Goal: Task Accomplishment & Management: Complete application form

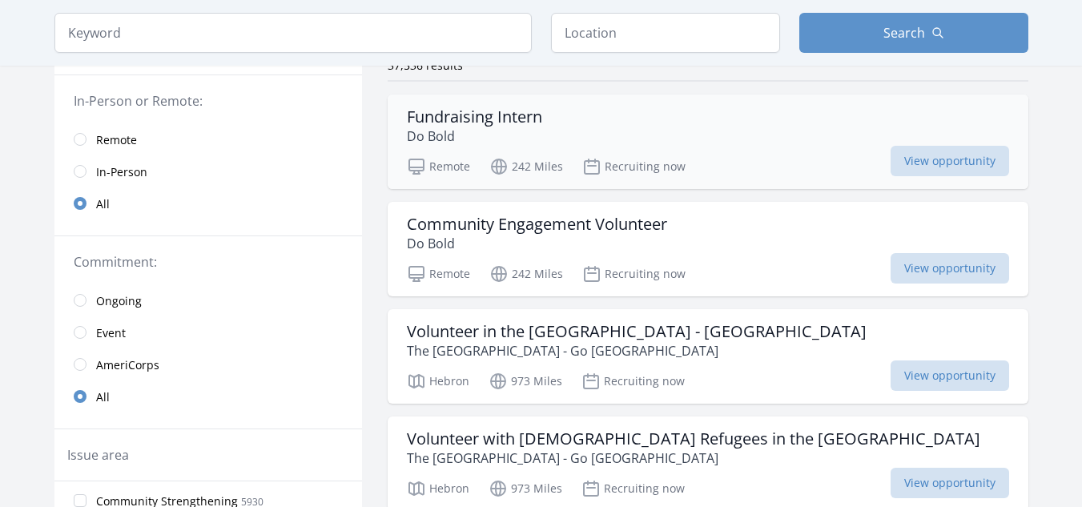
scroll to position [141, 0]
click at [80, 143] on input "radio" at bounding box center [80, 138] width 13 height 13
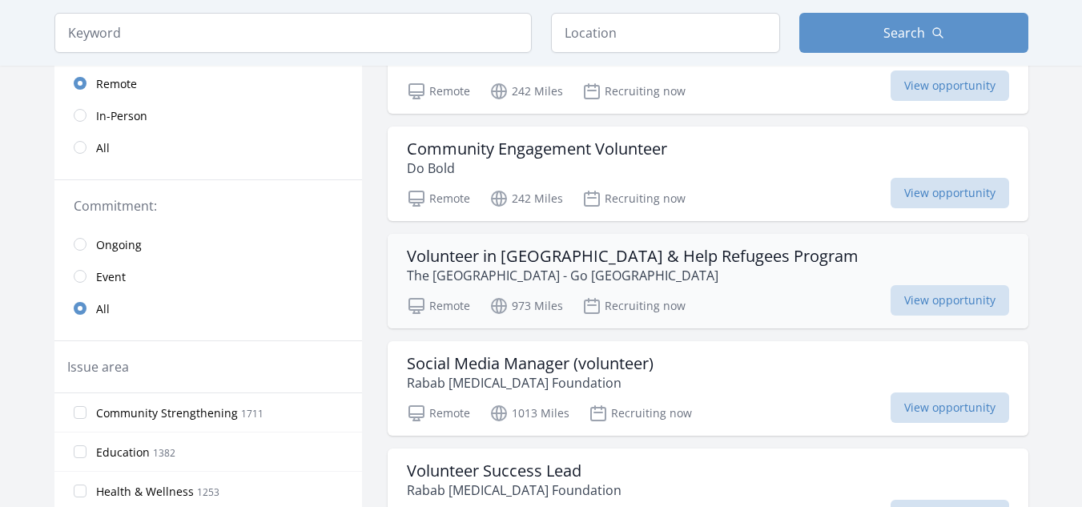
scroll to position [215, 0]
click at [922, 311] on span "View opportunity" at bounding box center [949, 301] width 118 height 30
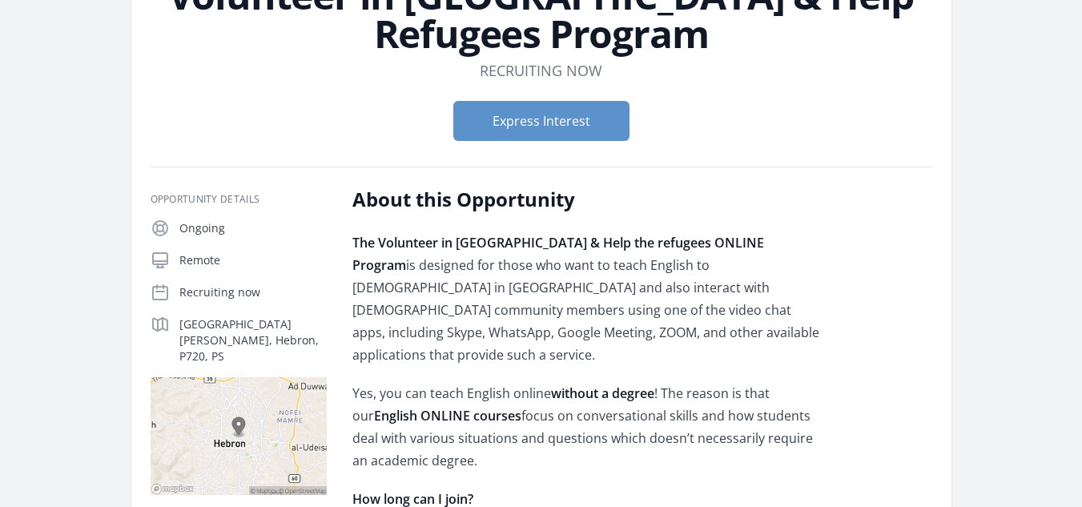
scroll to position [147, 0]
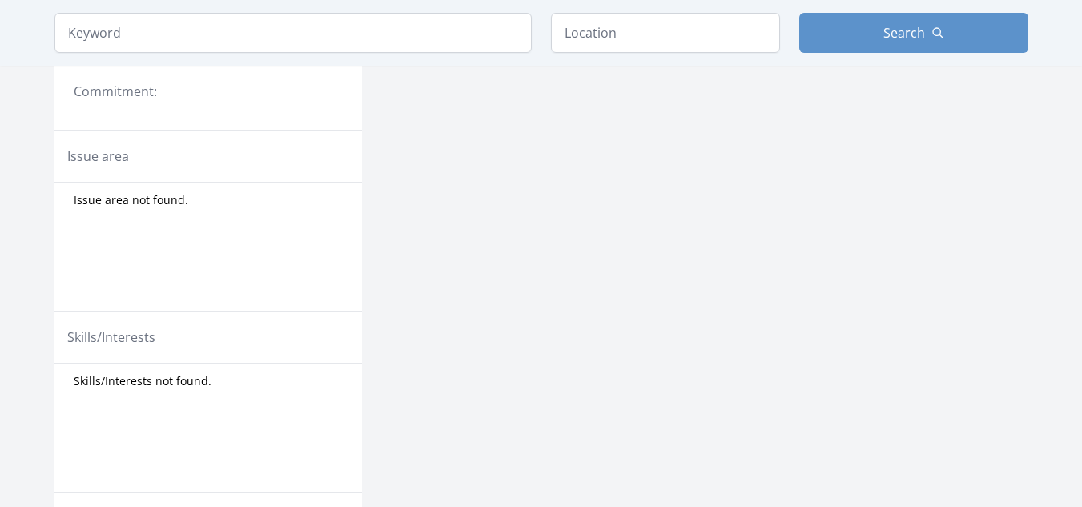
scroll to position [215, 0]
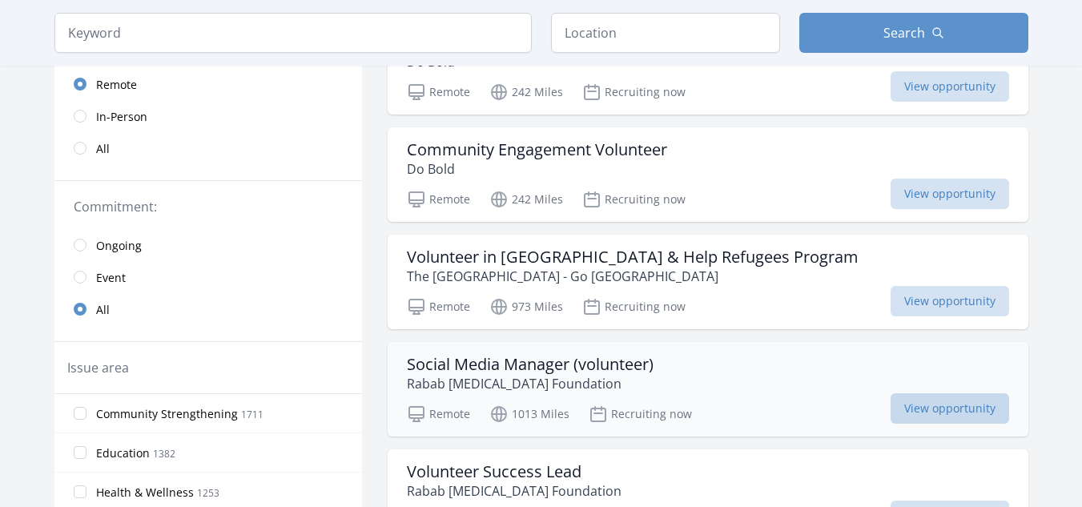
click at [938, 406] on span "View opportunity" at bounding box center [949, 408] width 118 height 30
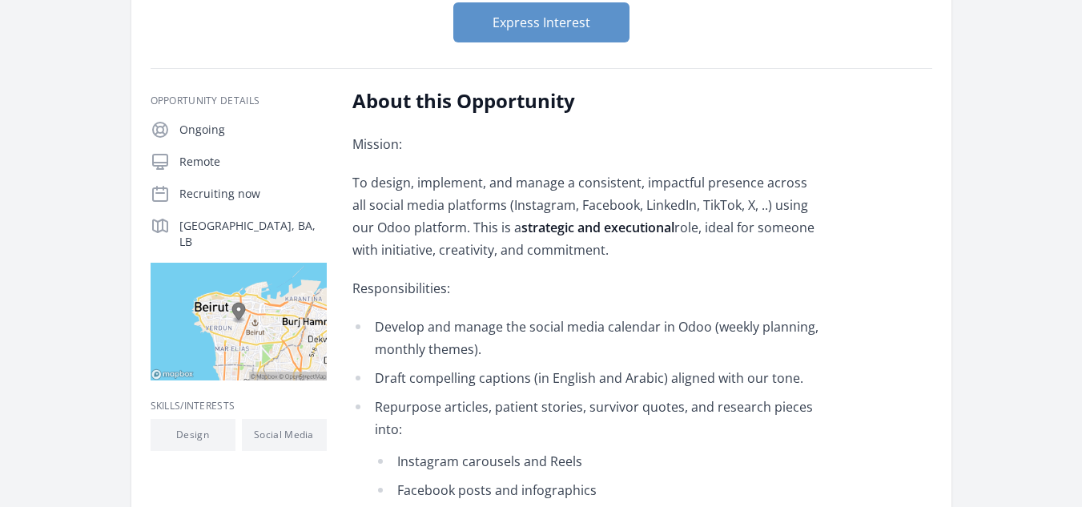
scroll to position [205, 0]
click at [556, 35] on button "Express Interest" at bounding box center [541, 23] width 176 height 40
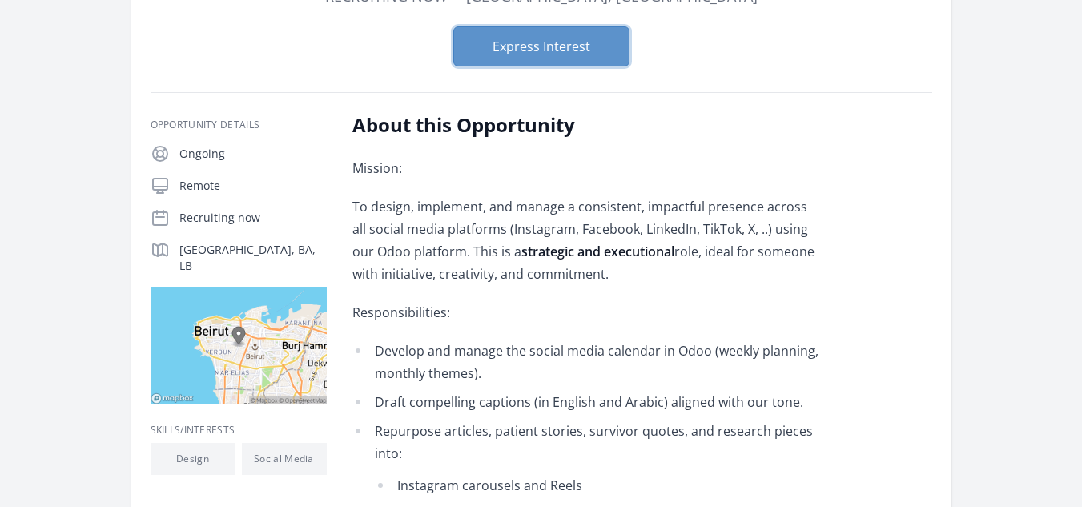
scroll to position [17, 0]
